Goal: Use online tool/utility: Utilize a website feature to perform a specific function

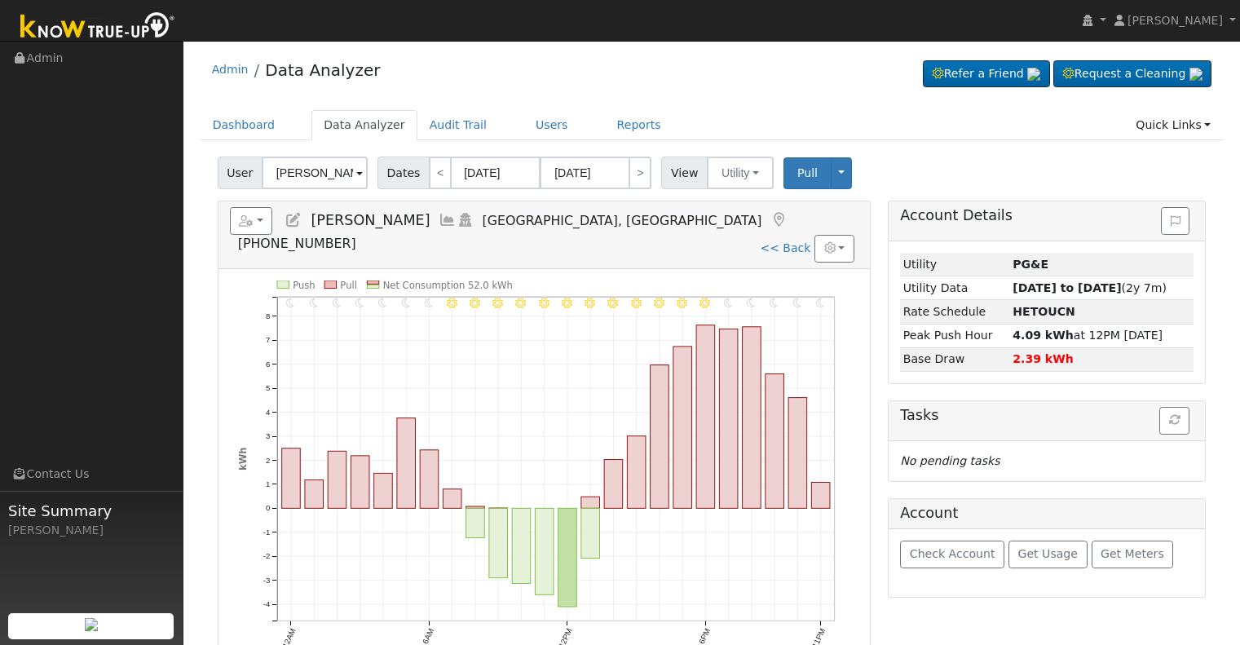
scroll to position [82, 0]
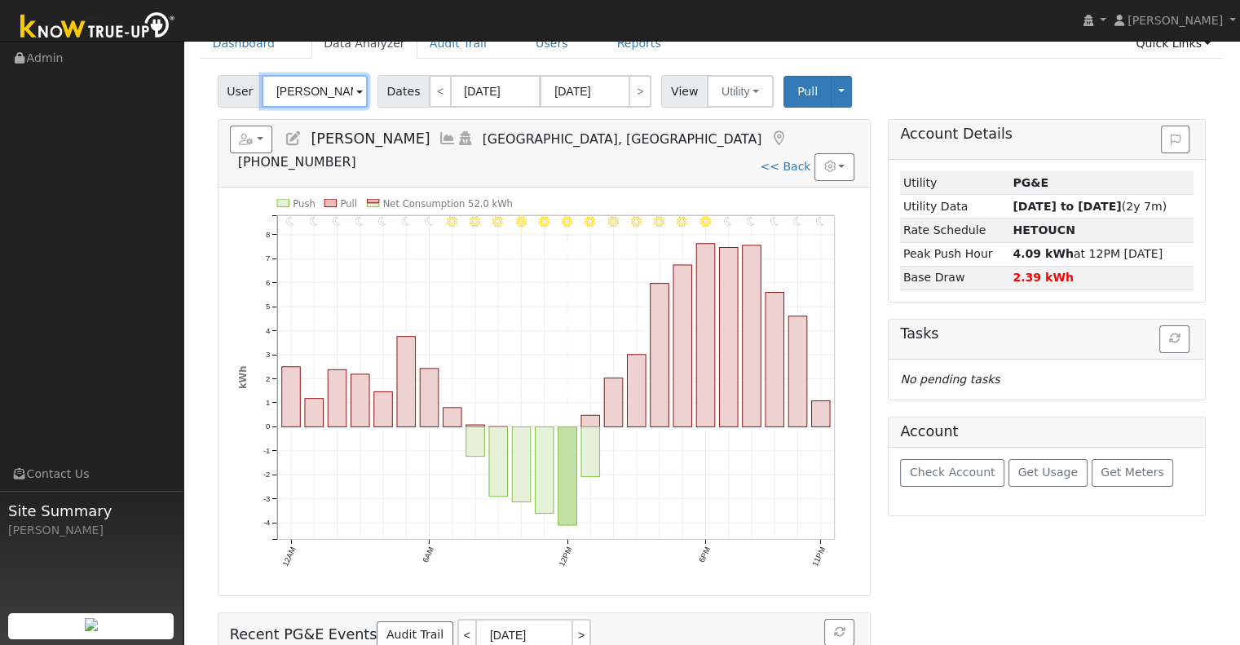
click at [331, 94] on input "[PERSON_NAME]" at bounding box center [315, 91] width 106 height 33
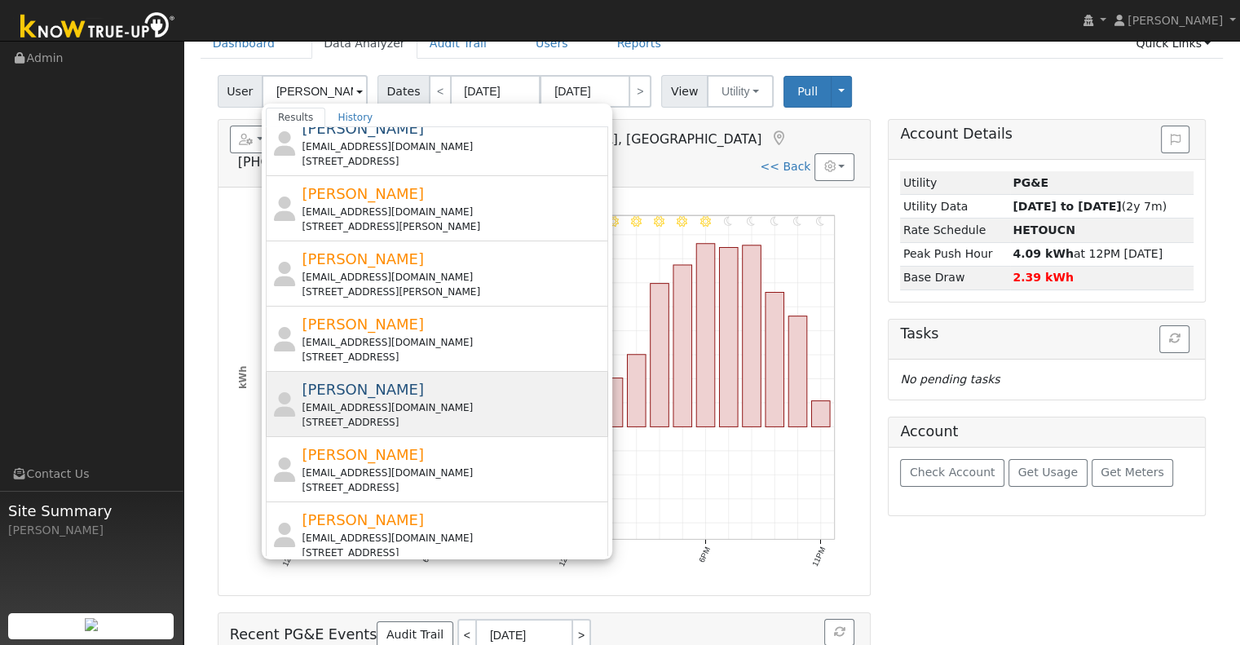
click at [427, 405] on div "[EMAIL_ADDRESS][DOMAIN_NAME]" at bounding box center [453, 407] width 302 height 15
type input "[PERSON_NAME]"
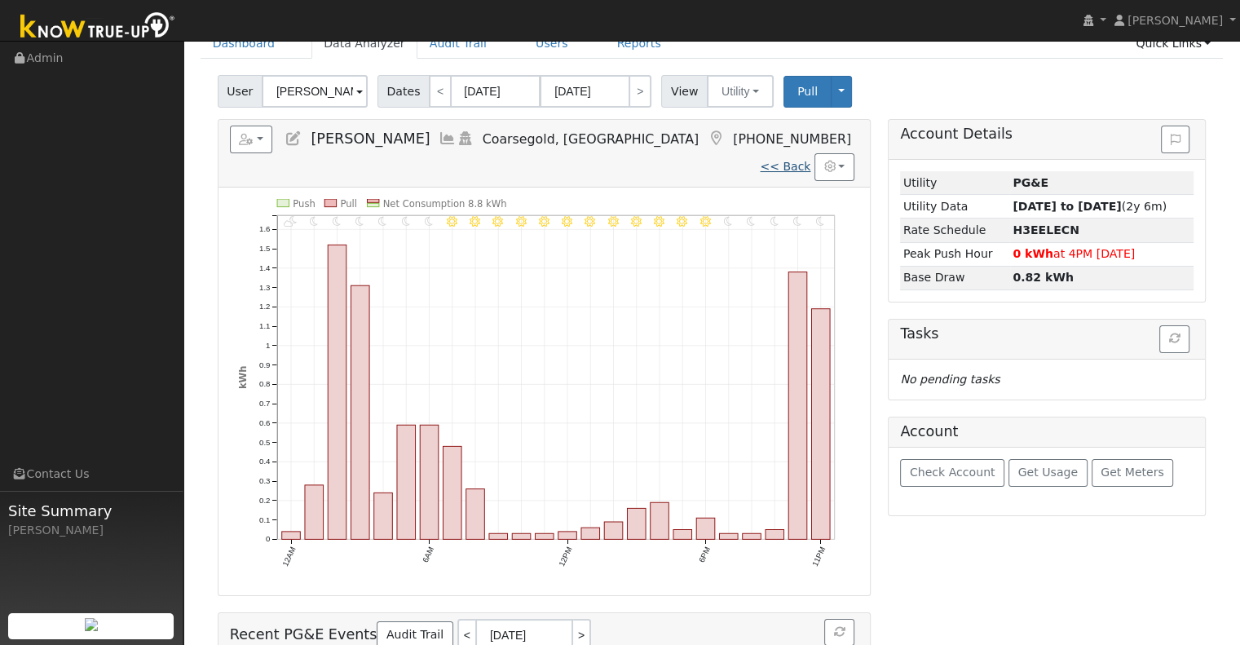
click at [785, 160] on link "<< Back" at bounding box center [785, 166] width 51 height 13
type input "[DATE]"
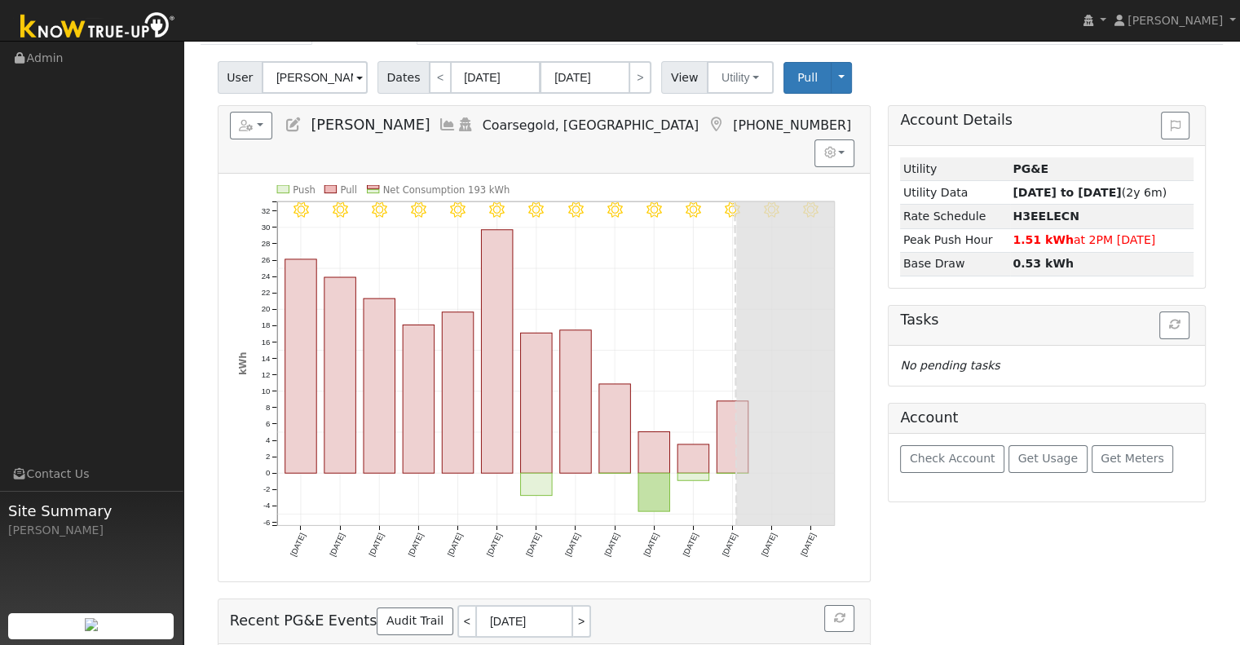
scroll to position [68, 0]
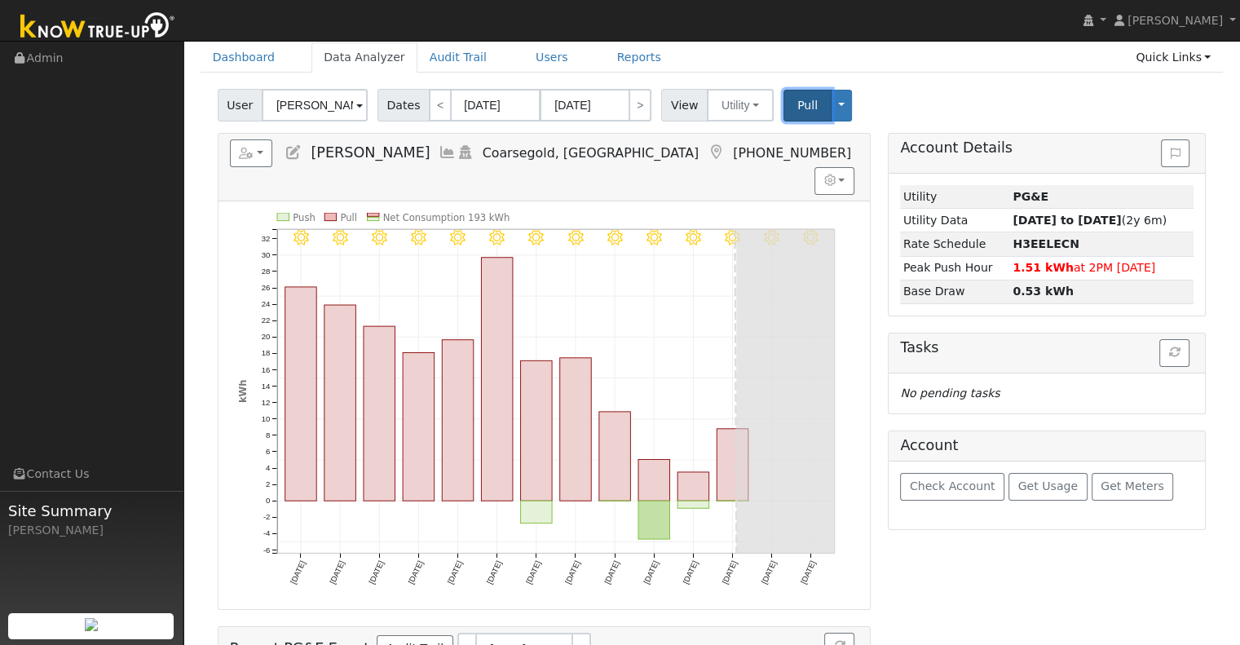
click at [783, 107] on button "Pull" at bounding box center [807, 106] width 48 height 32
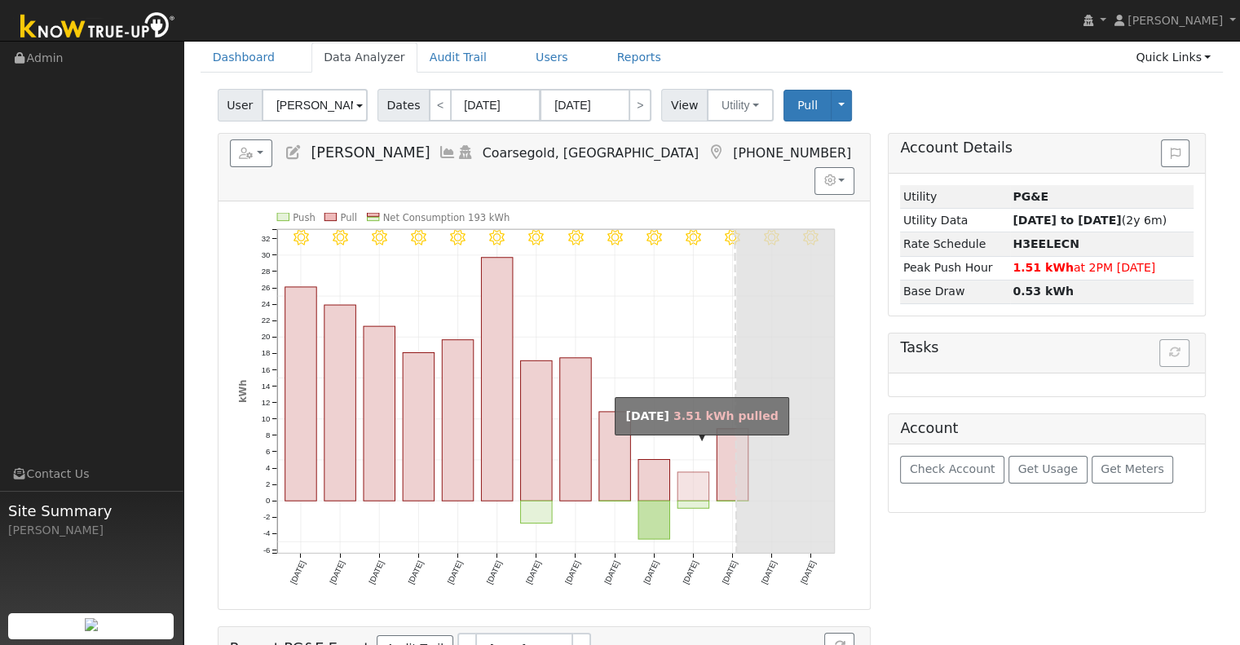
click at [687, 472] on rect "onclick=""" at bounding box center [693, 486] width 32 height 29
type input "[DATE]"
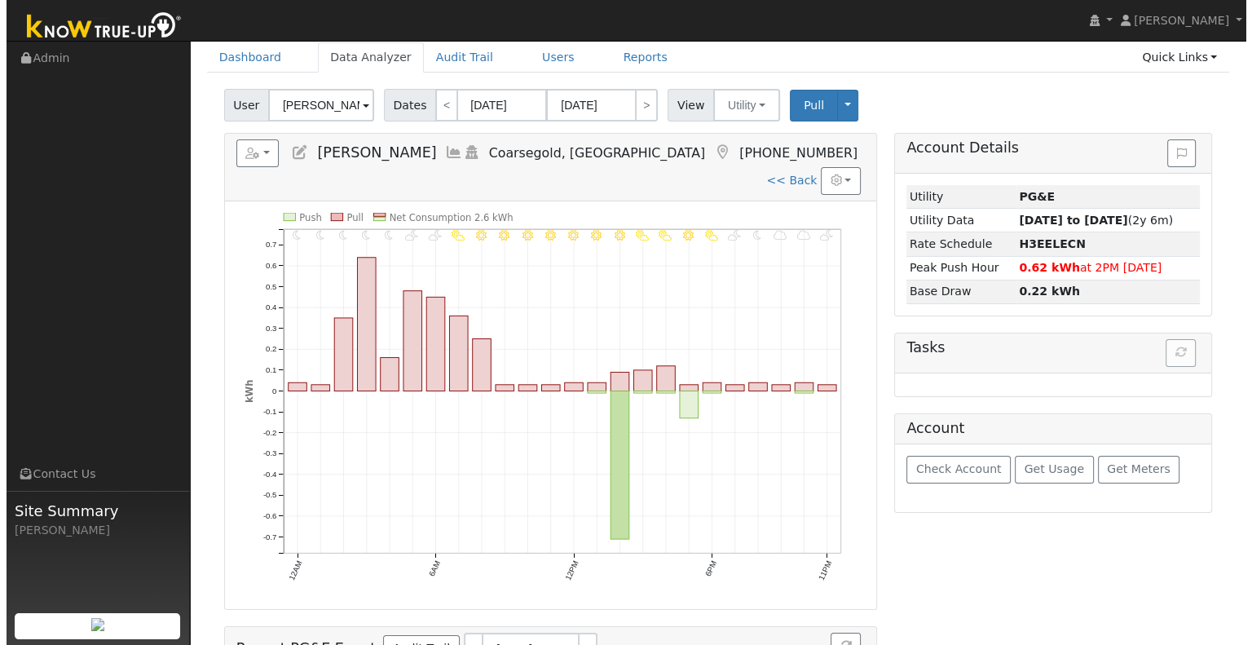
scroll to position [0, 0]
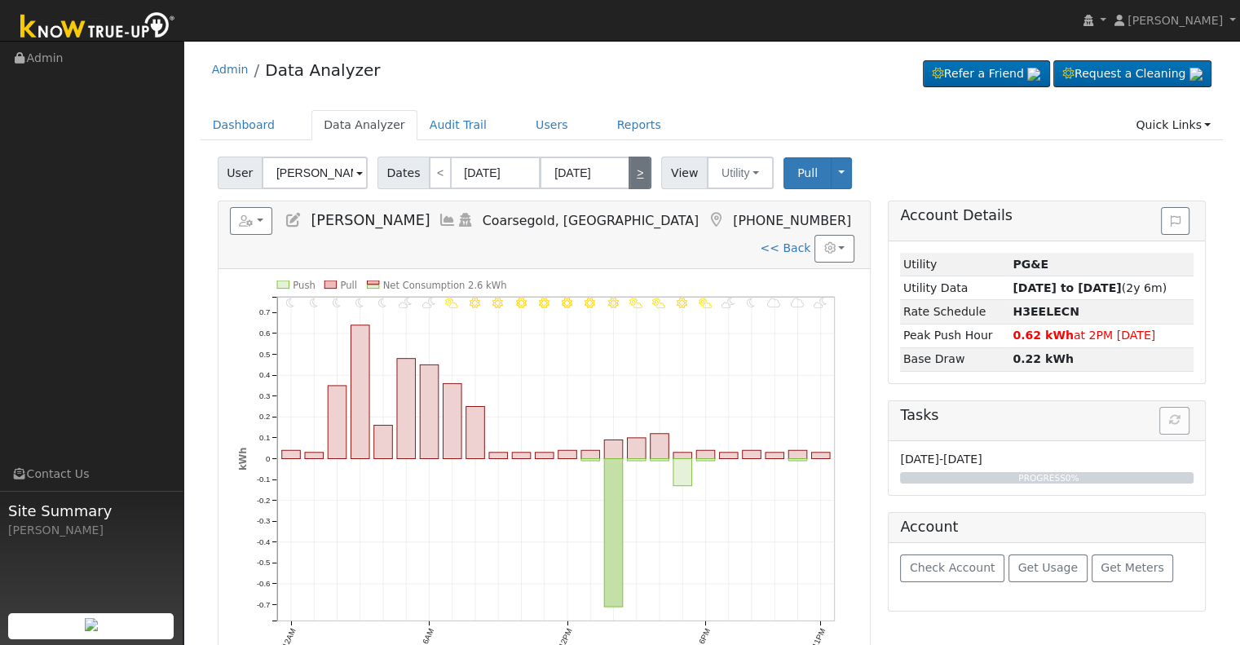
click at [628, 176] on link ">" at bounding box center [639, 172] width 23 height 33
type input "[DATE]"
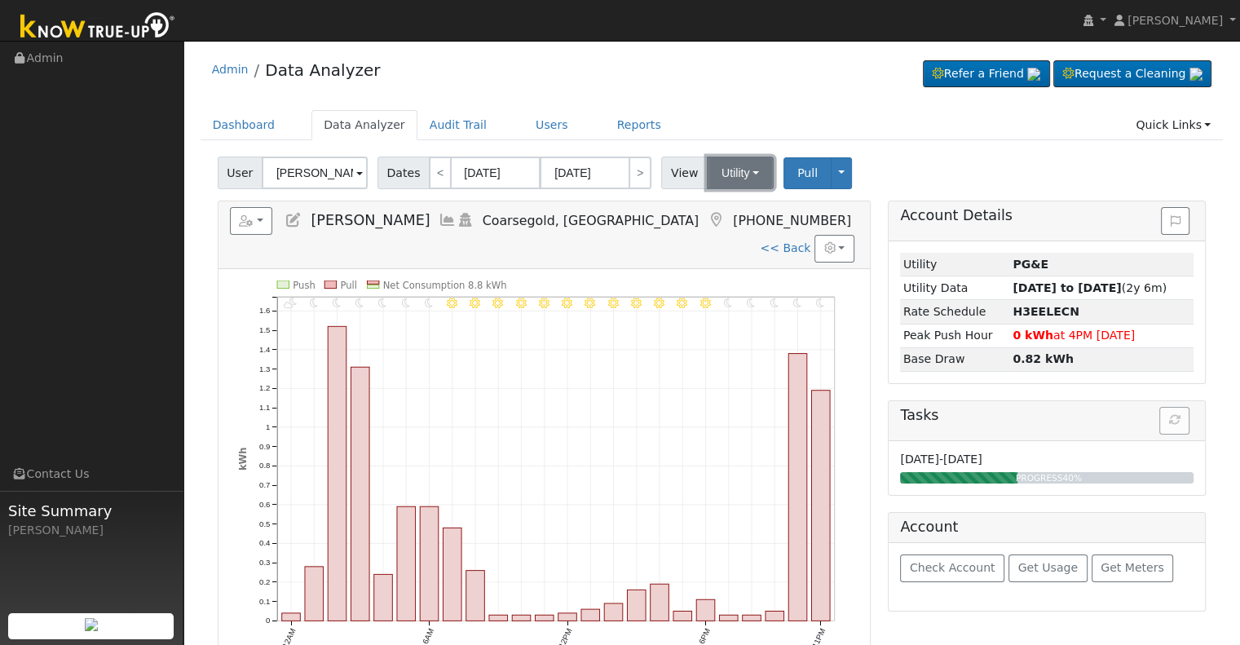
click at [708, 165] on button "Utility" at bounding box center [740, 172] width 67 height 33
click at [715, 228] on link "Solar" at bounding box center [759, 232] width 113 height 23
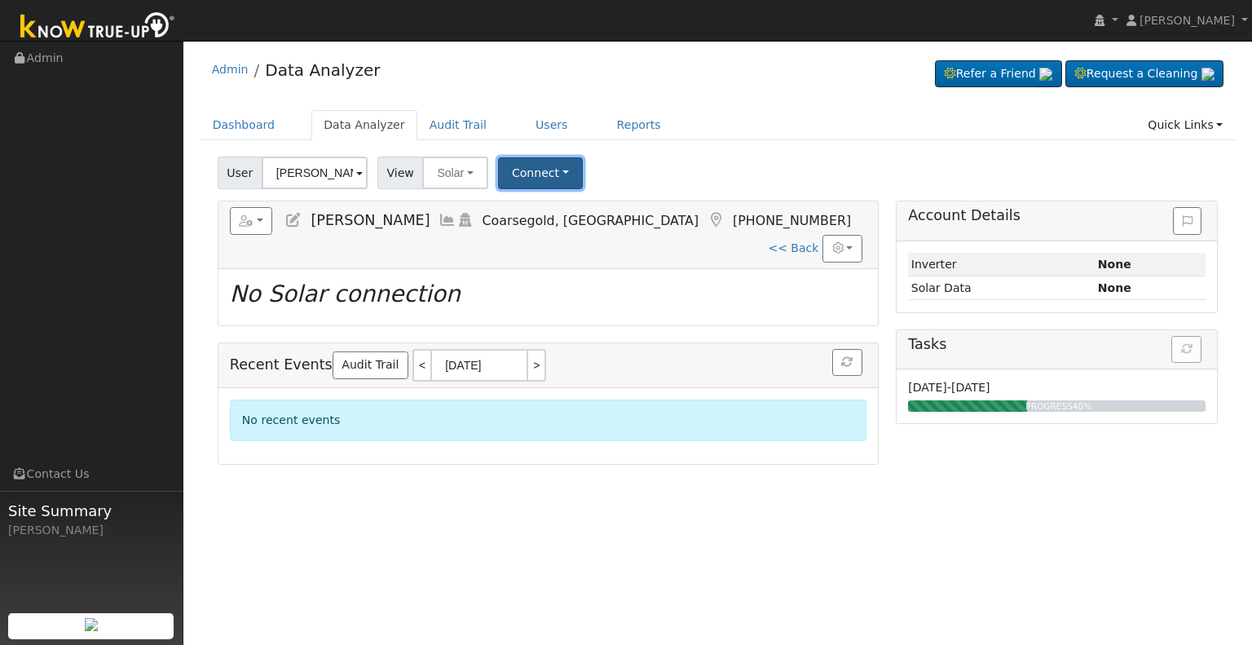
click at [530, 172] on button "Connect" at bounding box center [540, 173] width 85 height 32
click at [513, 200] on link "Select a Provider" at bounding box center [561, 208] width 127 height 23
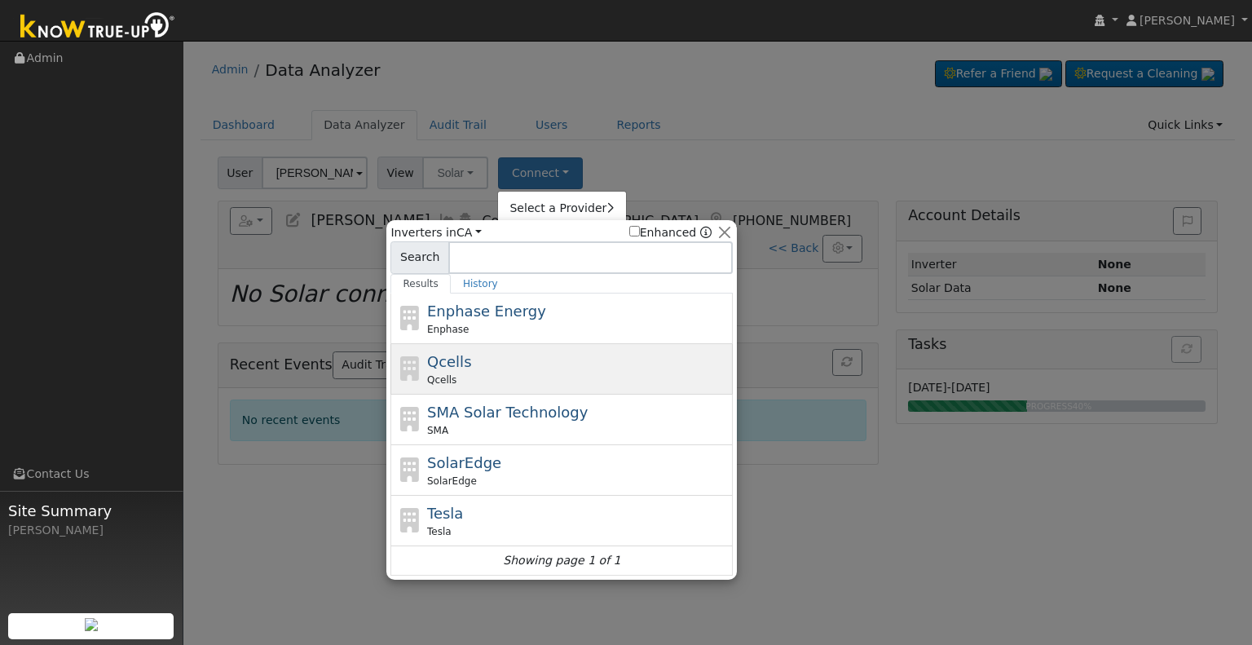
click at [499, 367] on div "Qcells Qcells" at bounding box center [578, 368] width 302 height 37
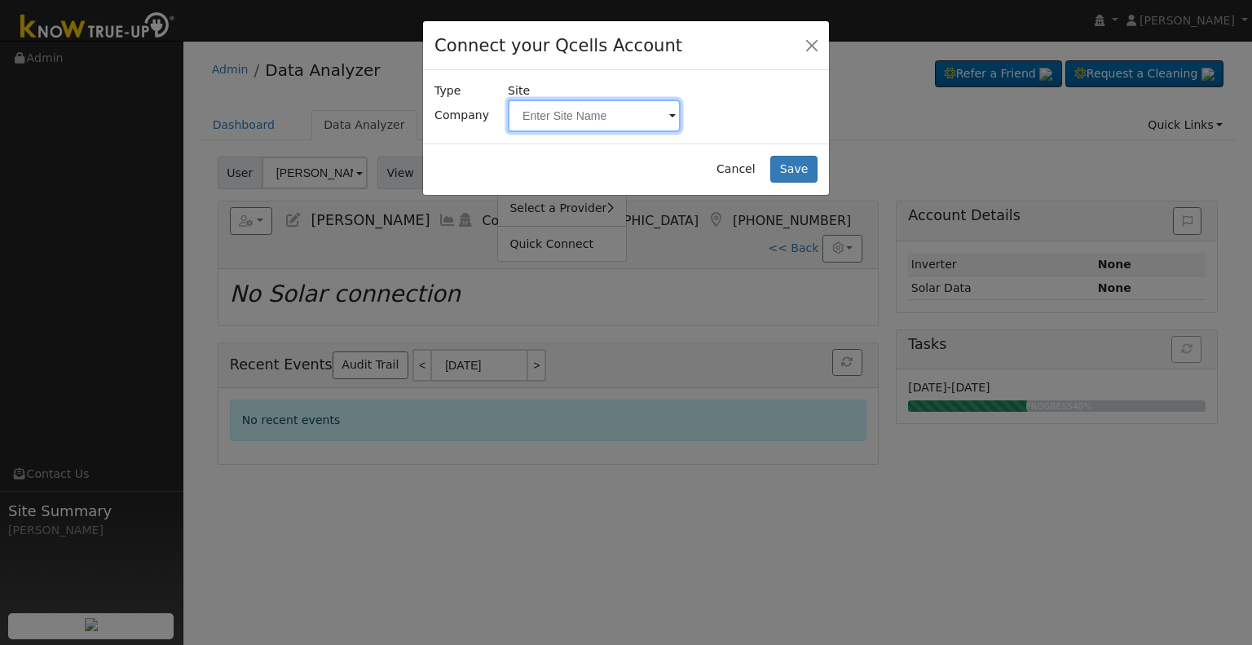
click at [614, 116] on input "text" at bounding box center [594, 115] width 173 height 33
paste input "[PERSON_NAME]"
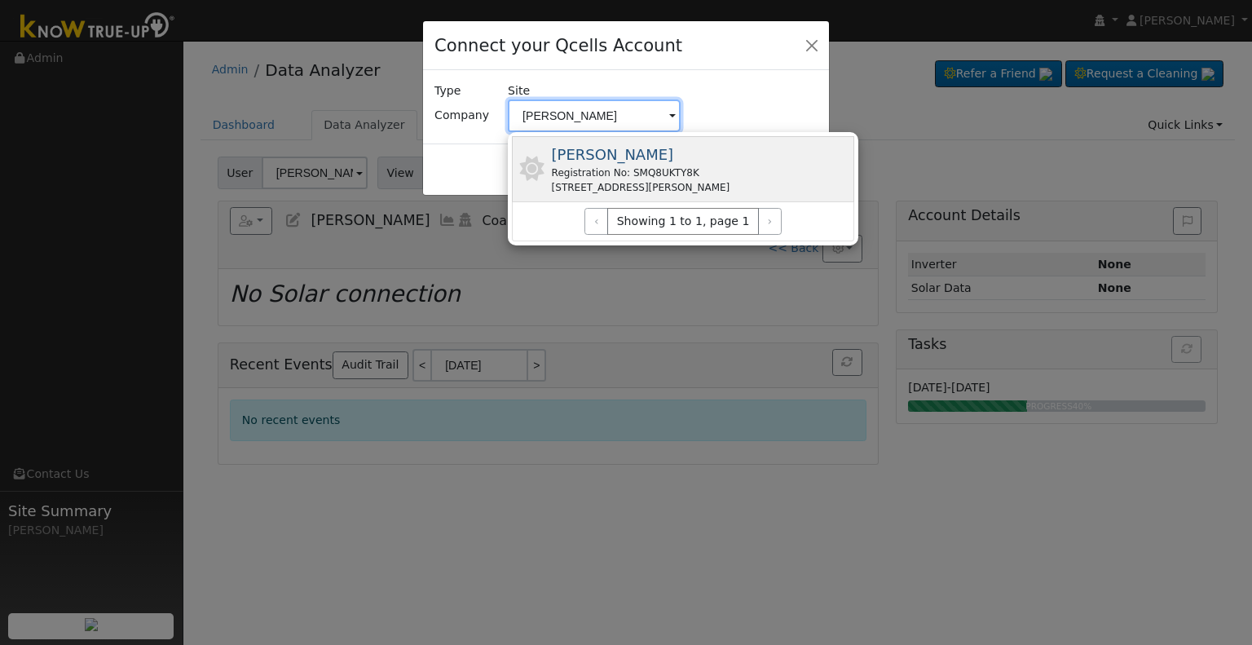
type input "[PERSON_NAME]"
click at [614, 159] on span "[PERSON_NAME]" at bounding box center [613, 154] width 122 height 17
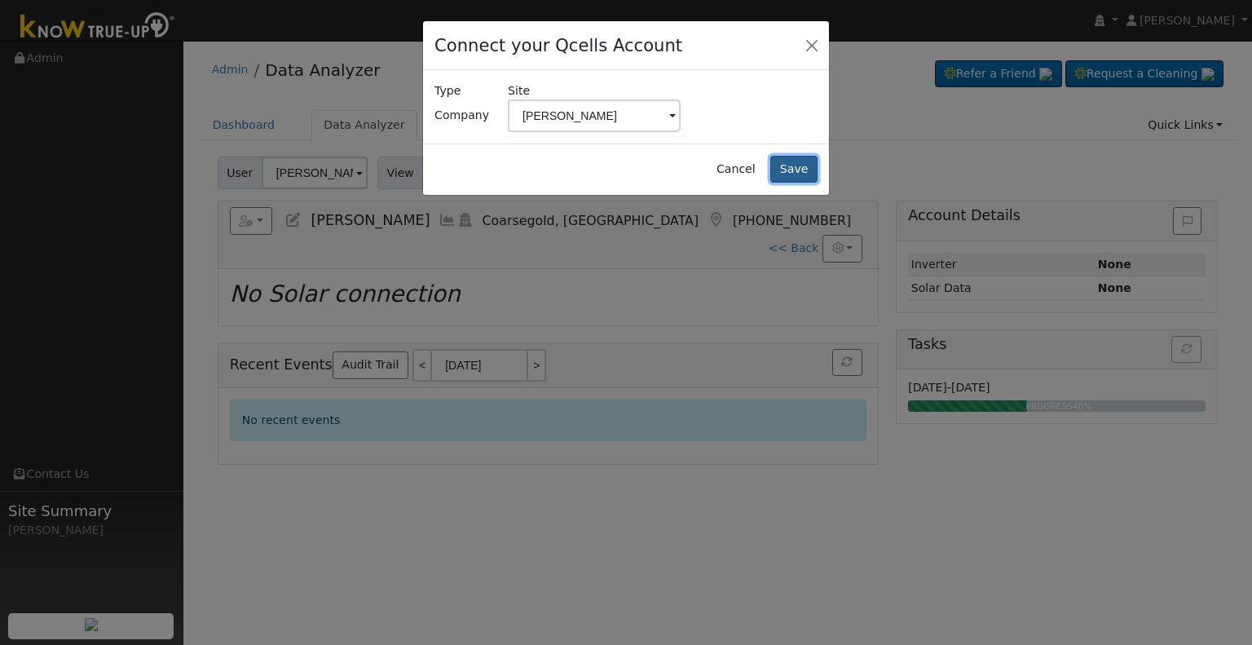
click at [796, 165] on button "Save" at bounding box center [793, 170] width 47 height 28
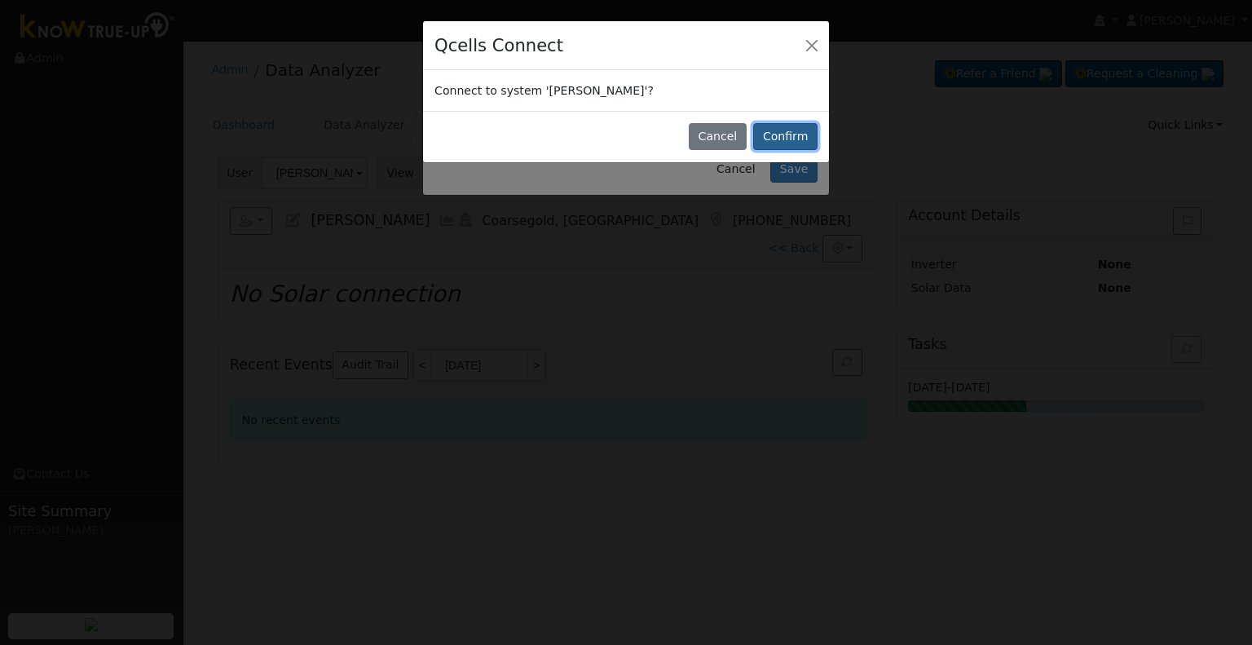
click at [795, 136] on button "Confirm" at bounding box center [785, 137] width 64 height 28
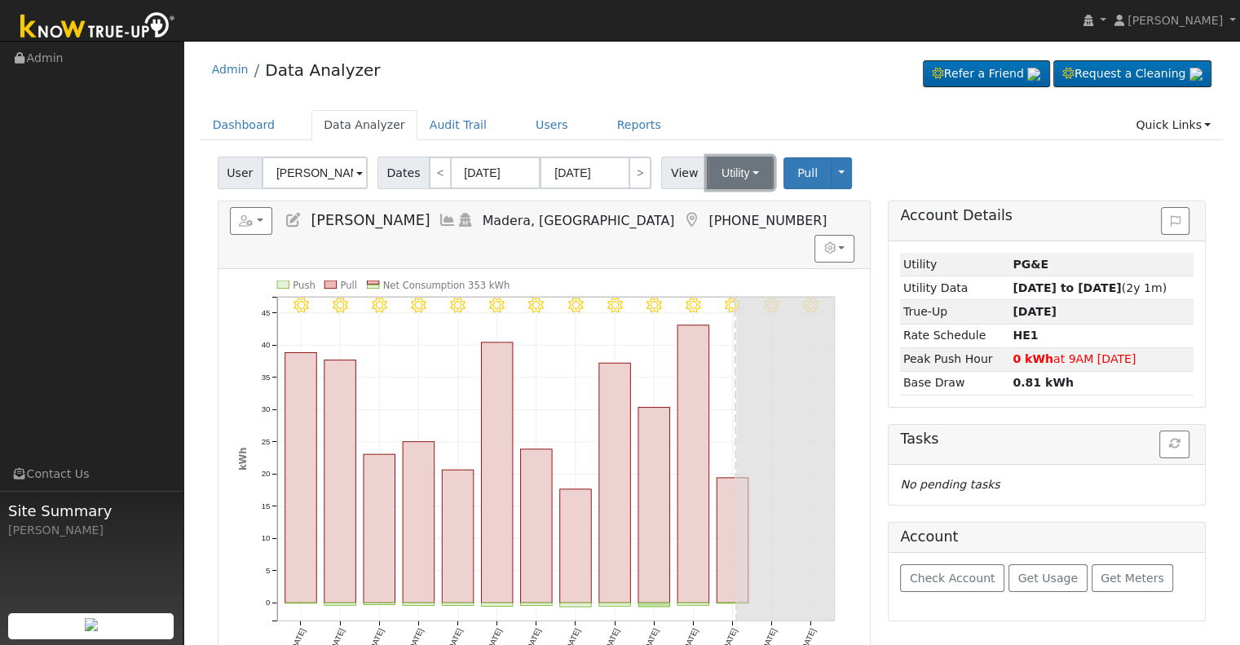
click at [742, 168] on button "Utility" at bounding box center [740, 172] width 67 height 33
click at [718, 241] on link "Solar" at bounding box center [759, 232] width 113 height 23
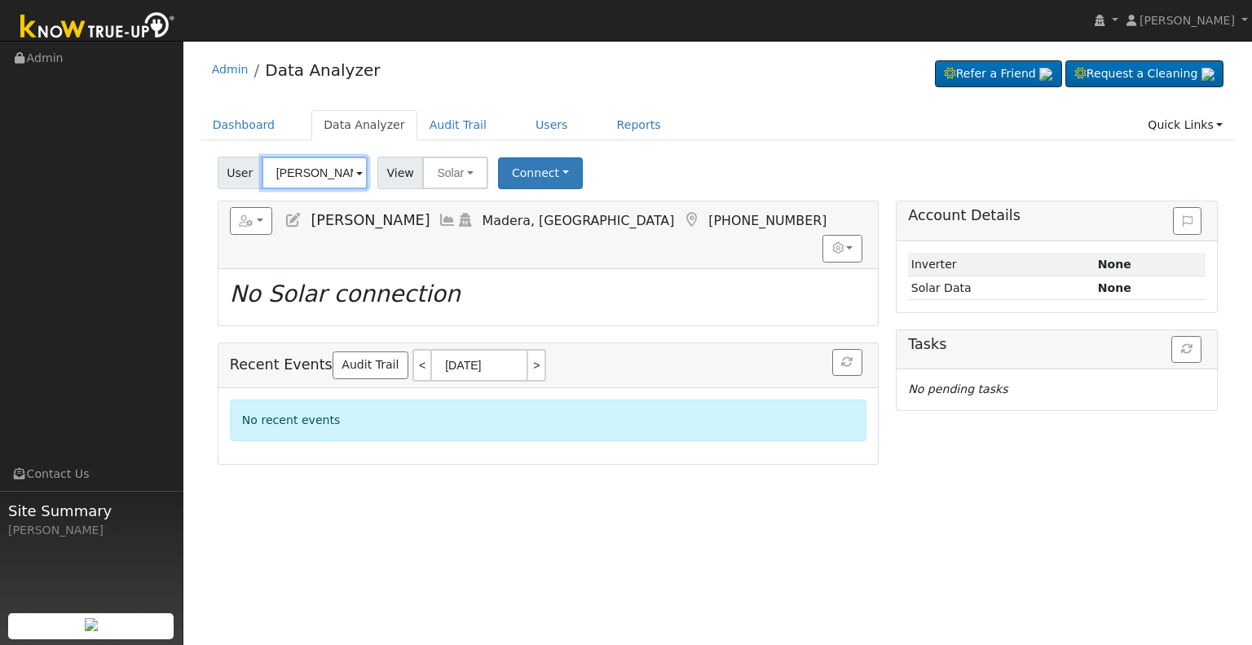
click at [327, 170] on input "[PERSON_NAME]" at bounding box center [315, 172] width 106 height 33
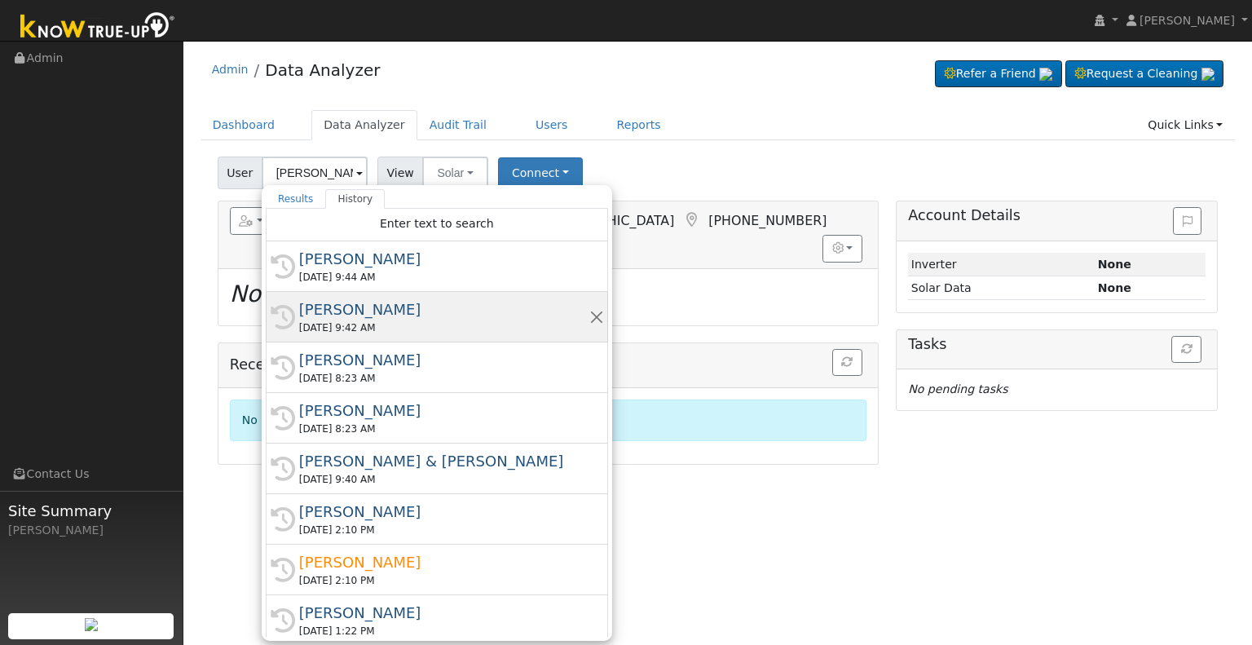
click at [385, 306] on div "[PERSON_NAME]" at bounding box center [444, 309] width 290 height 22
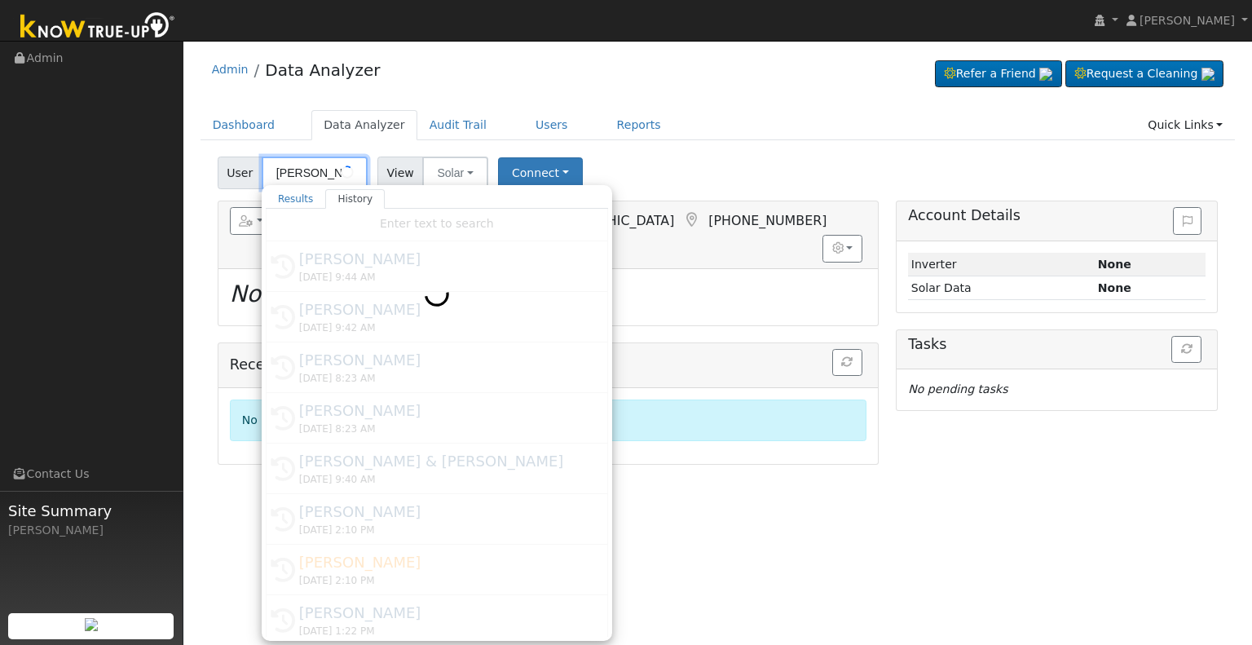
type input "[PERSON_NAME]"
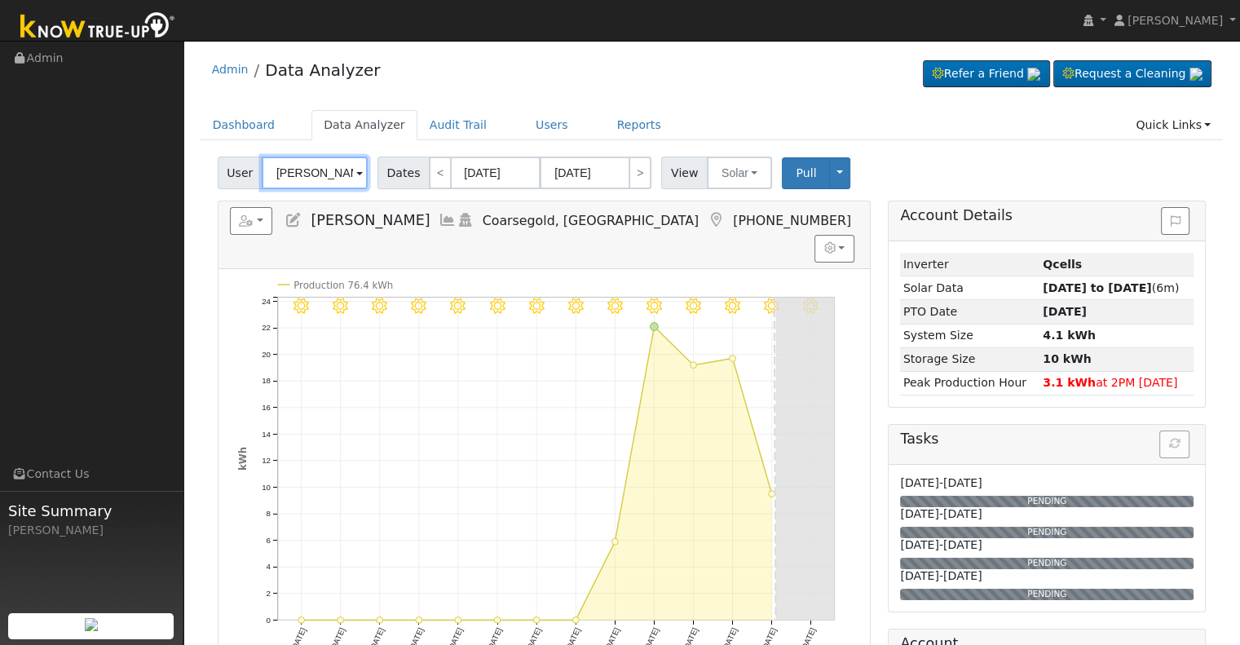
scroll to position [82, 0]
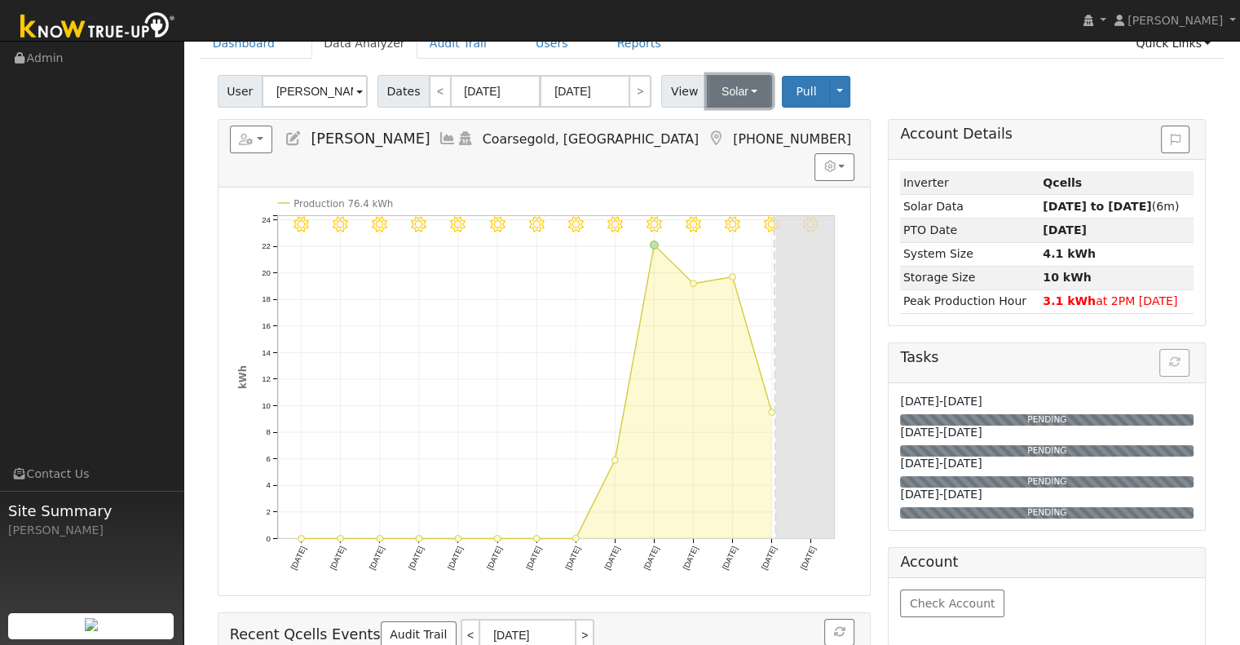
click at [727, 93] on button "Solar" at bounding box center [739, 91] width 65 height 33
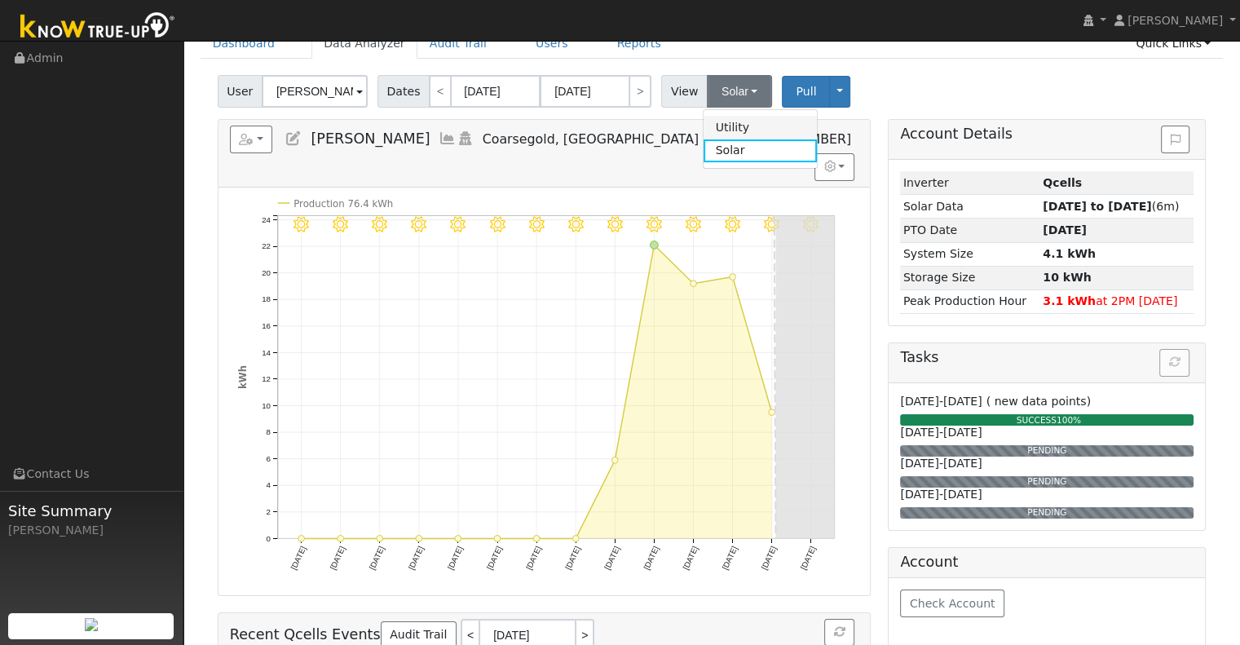
click at [733, 129] on link "Utility" at bounding box center [759, 127] width 113 height 23
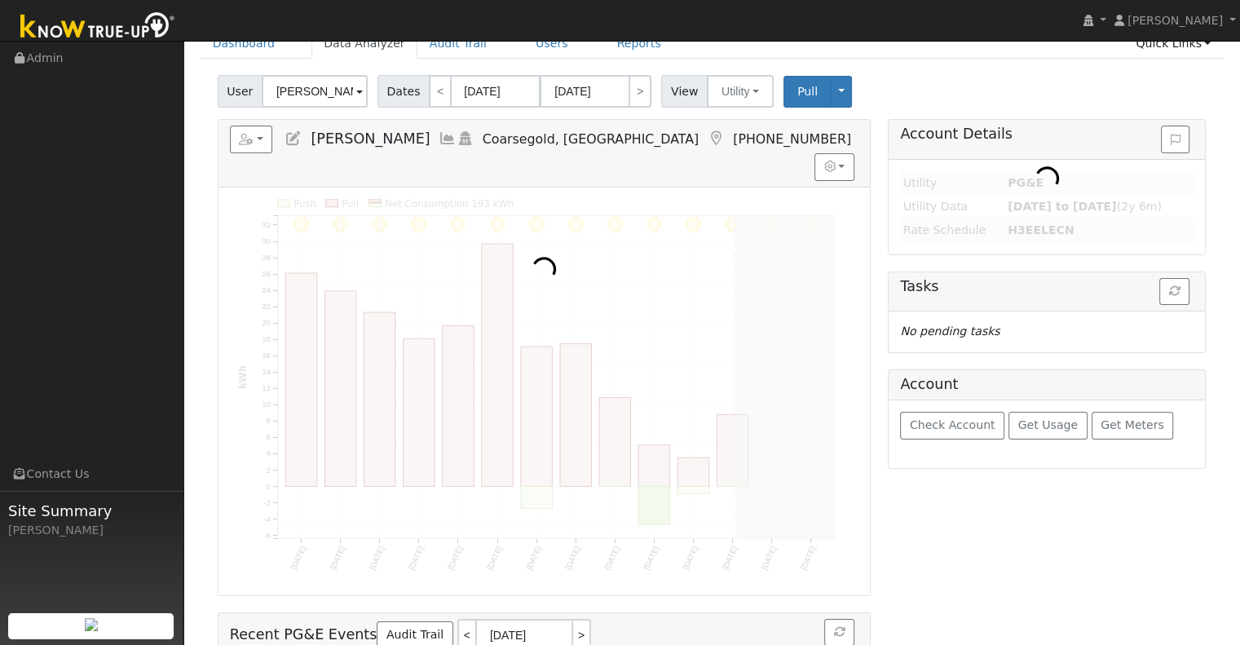
scroll to position [0, 0]
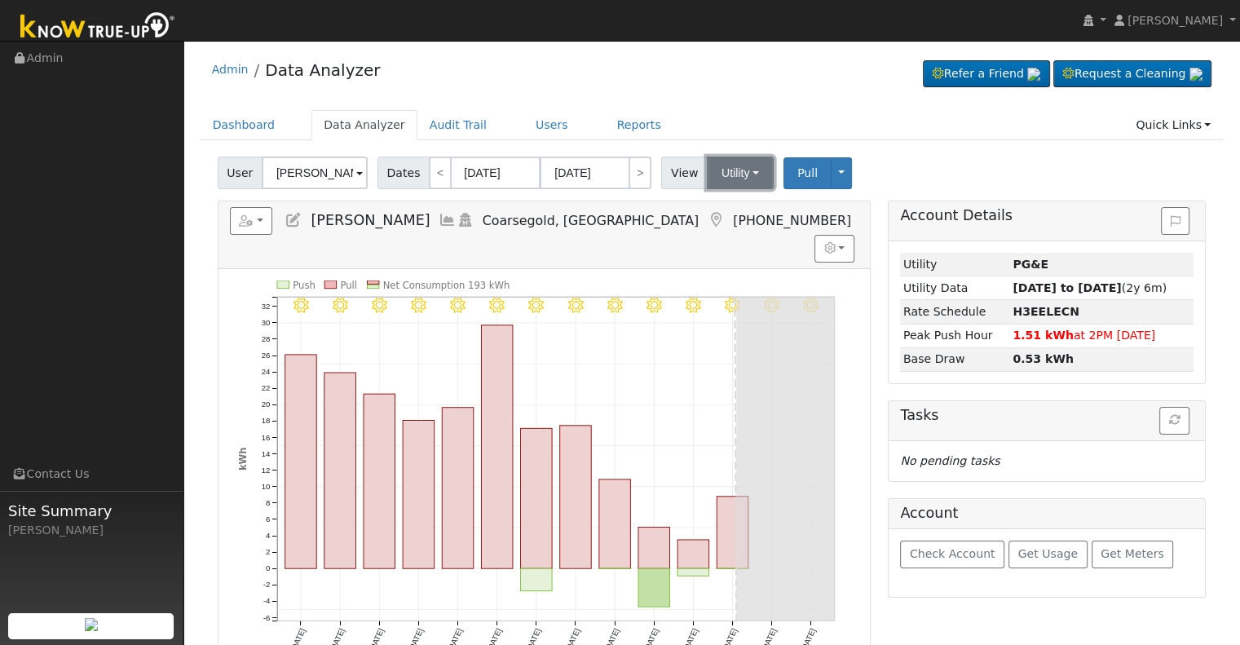
click at [711, 172] on button "Utility" at bounding box center [740, 172] width 67 height 33
click at [727, 235] on link "Solar" at bounding box center [759, 232] width 113 height 23
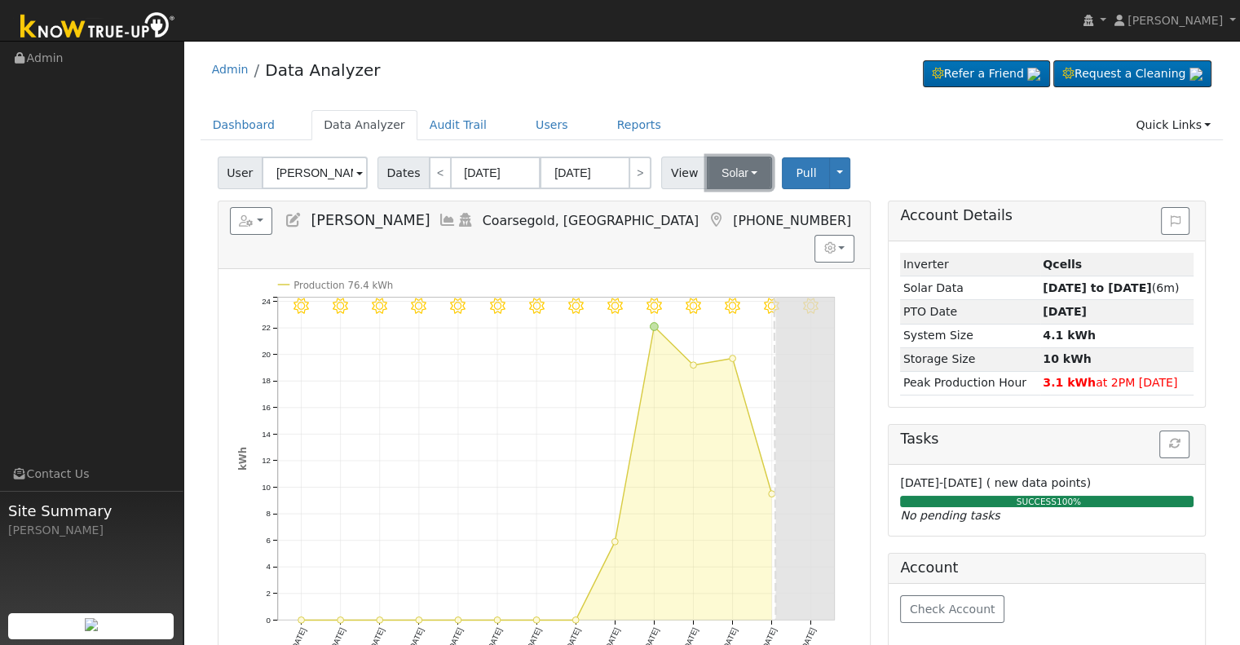
click at [734, 167] on button "Solar" at bounding box center [739, 172] width 65 height 33
click at [734, 198] on link "Utility" at bounding box center [759, 208] width 113 height 23
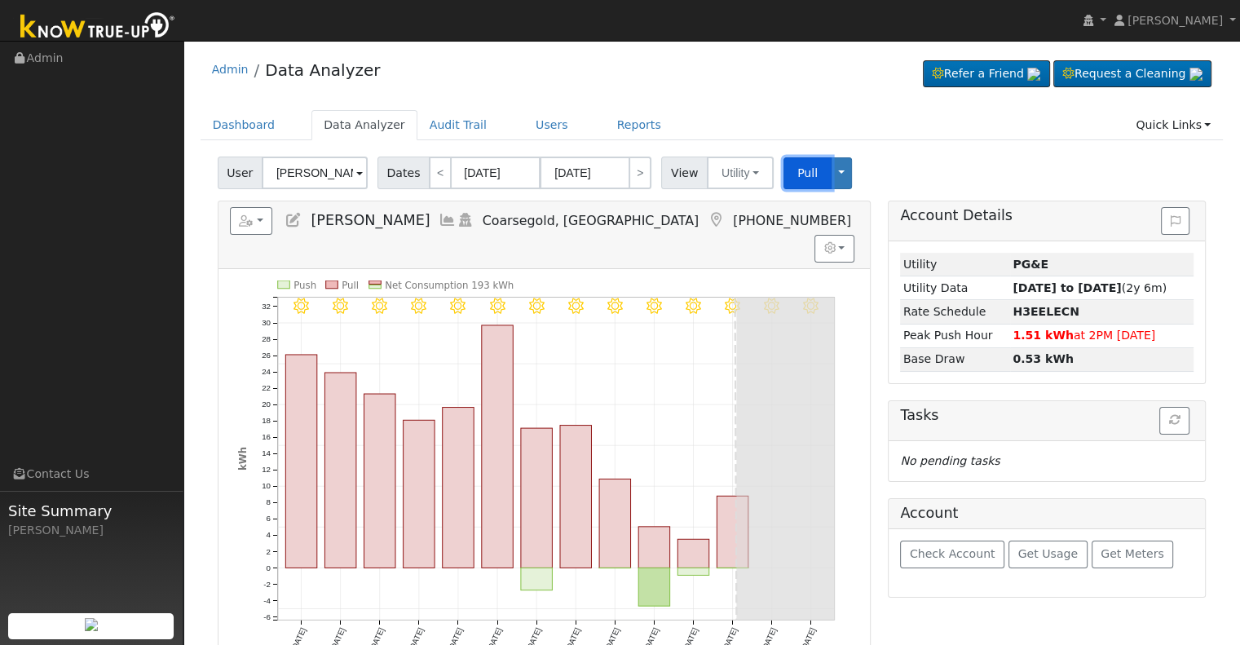
click at [783, 172] on button "Pull" at bounding box center [807, 173] width 48 height 32
